Goal: Transaction & Acquisition: Book appointment/travel/reservation

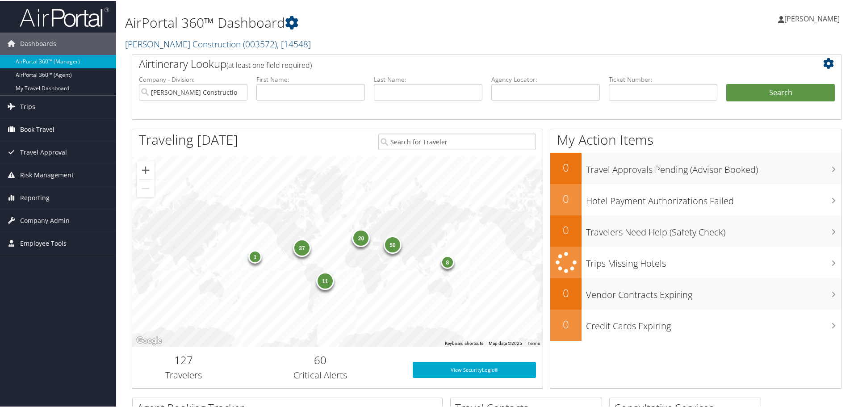
click at [46, 126] on span "Book Travel" at bounding box center [37, 128] width 34 height 22
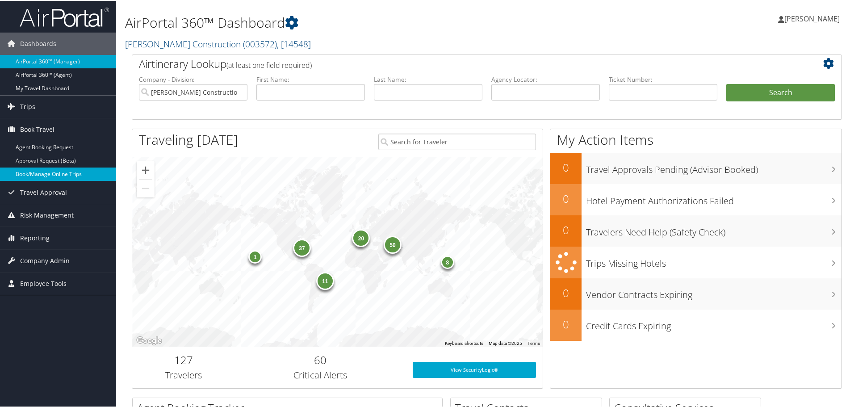
click at [38, 170] on link "Book/Manage Online Trips" at bounding box center [58, 173] width 116 height 13
click at [50, 129] on span "Book Travel" at bounding box center [37, 128] width 34 height 22
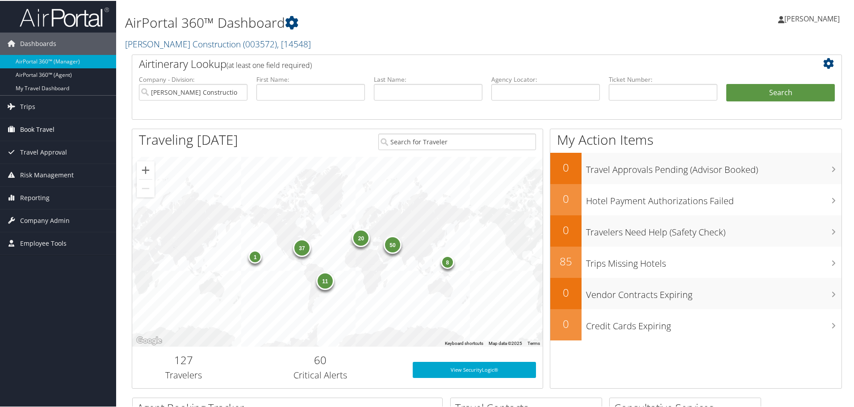
click at [48, 128] on span "Book Travel" at bounding box center [37, 128] width 34 height 22
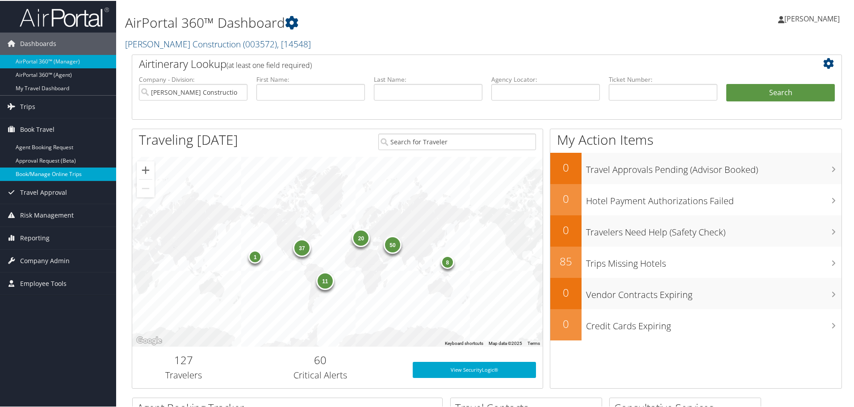
click at [39, 173] on link "Book/Manage Online Trips" at bounding box center [58, 173] width 116 height 13
click at [49, 172] on link "Book/Manage Online Trips" at bounding box center [58, 173] width 116 height 13
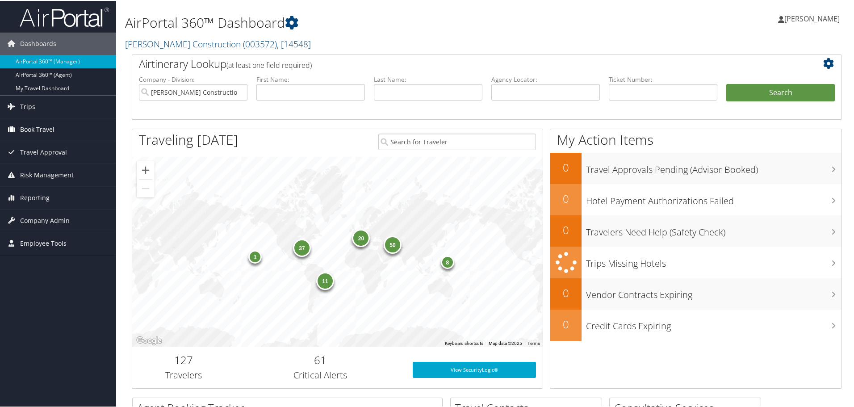
click at [42, 125] on span "Book Travel" at bounding box center [37, 128] width 34 height 22
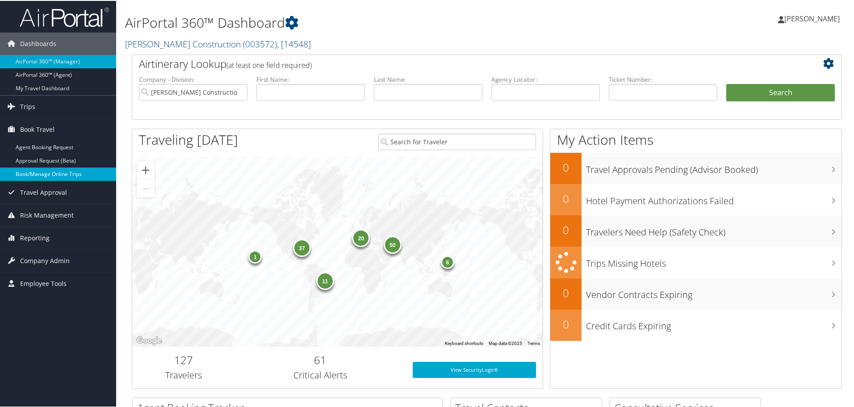
click at [46, 174] on link "Book/Manage Online Trips" at bounding box center [58, 173] width 116 height 13
click at [50, 170] on link "Book/Manage Online Trips" at bounding box center [58, 173] width 116 height 13
